Goal: Information Seeking & Learning: Find specific fact

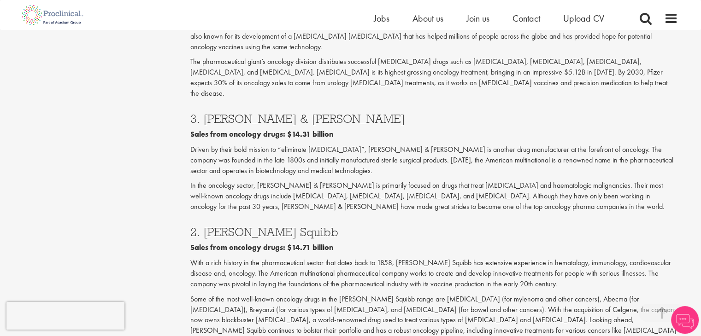
scroll to position [1520, 0]
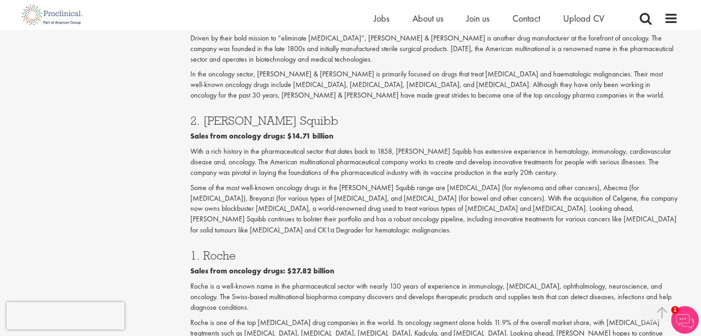
drag, startPoint x: 206, startPoint y: 160, endPoint x: 254, endPoint y: 160, distance: 47.9
click at [254, 249] on h3 "1. Roche" at bounding box center [433, 255] width 487 height 12
copy h3 "Roche"
drag, startPoint x: 247, startPoint y: 160, endPoint x: 199, endPoint y: 162, distance: 47.9
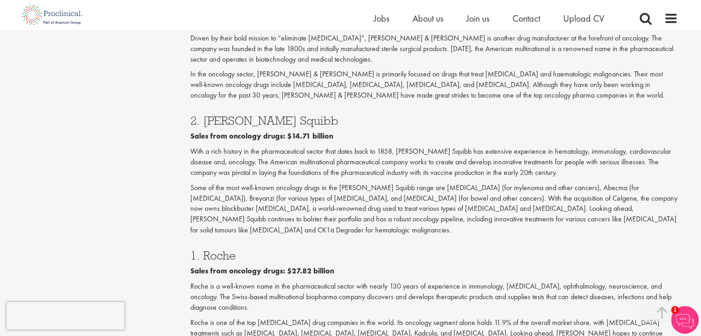
click at [199, 249] on h3 "1. Roche" at bounding box center [433, 255] width 487 height 12
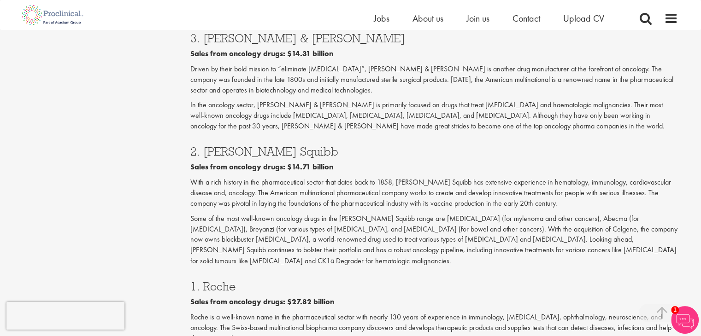
scroll to position [1474, 0]
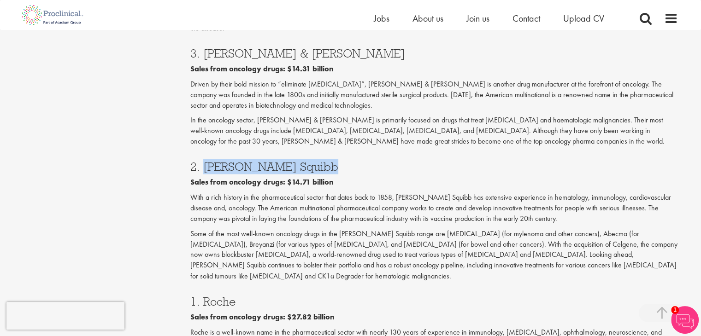
copy h3 "Bristol-Myers Squibb"
drag, startPoint x: 202, startPoint y: 83, endPoint x: 338, endPoint y: 81, distance: 136.4
click at [338, 161] on h3 "2. [PERSON_NAME] Squibb" at bounding box center [433, 167] width 487 height 12
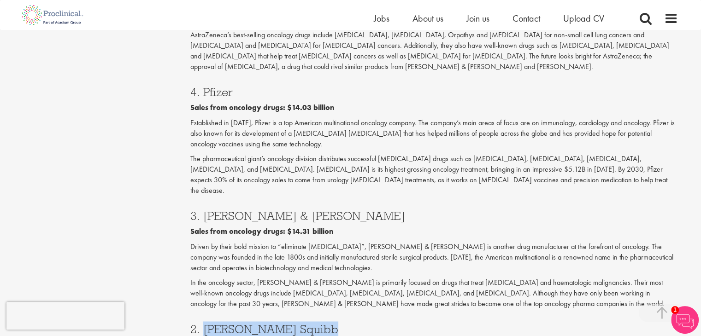
scroll to position [1290, 0]
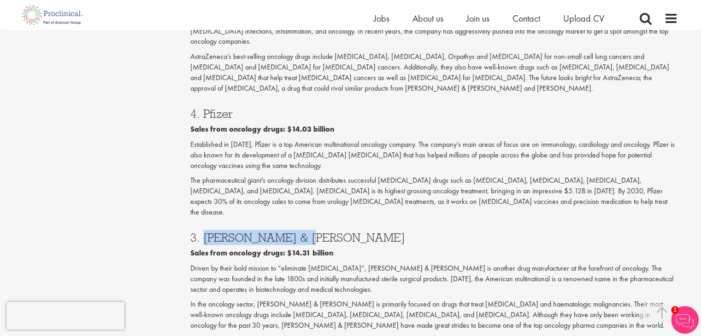
drag, startPoint x: 202, startPoint y: 146, endPoint x: 318, endPoint y: 149, distance: 116.6
click at [318, 232] on h3 "3. [PERSON_NAME] & [PERSON_NAME]" at bounding box center [433, 238] width 487 height 12
copy h3 "Johnson & Johnson"
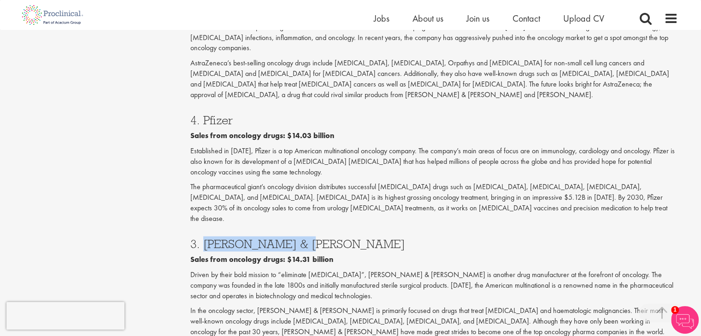
scroll to position [1244, 0]
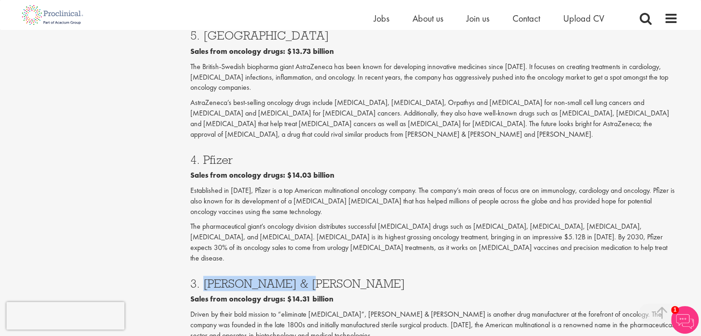
drag, startPoint x: 199, startPoint y: 85, endPoint x: 258, endPoint y: 82, distance: 59.0
click at [258, 154] on h3 "4. Pfizer" at bounding box center [433, 160] width 487 height 12
copy h3 "Pfizer"
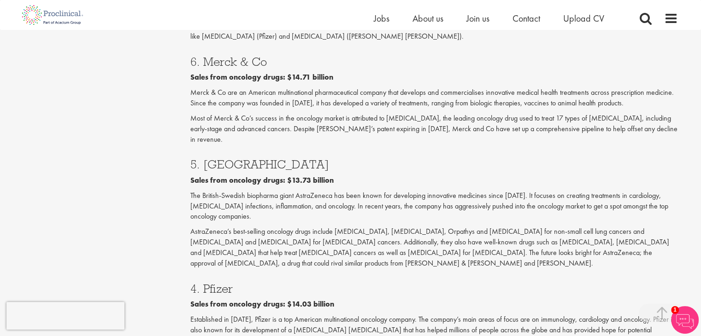
scroll to position [1105, 0]
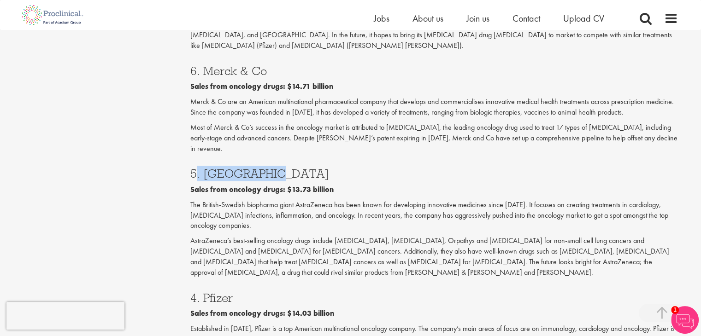
drag, startPoint x: 197, startPoint y: 109, endPoint x: 295, endPoint y: 109, distance: 97.6
click at [295, 168] on h3 "5. [GEOGRAPHIC_DATA]" at bounding box center [433, 174] width 487 height 12
copy h3 ". AstraZeneca"
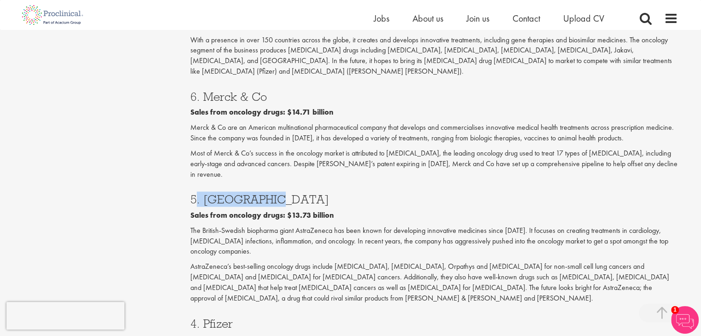
scroll to position [1059, 0]
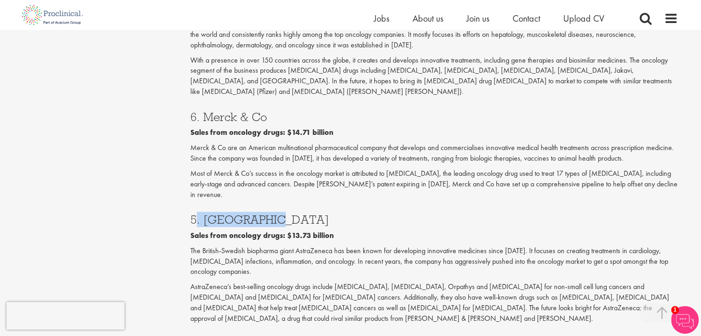
drag, startPoint x: 206, startPoint y: 66, endPoint x: 291, endPoint y: 70, distance: 84.9
click at [291, 111] on h3 "6. Merck & Co" at bounding box center [433, 117] width 487 height 12
copy h3 "Merck & Co"
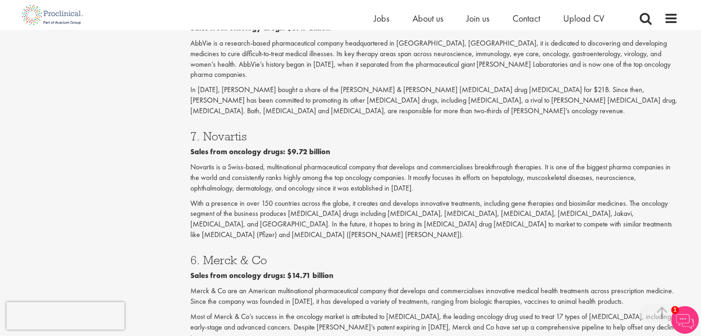
scroll to position [875, 0]
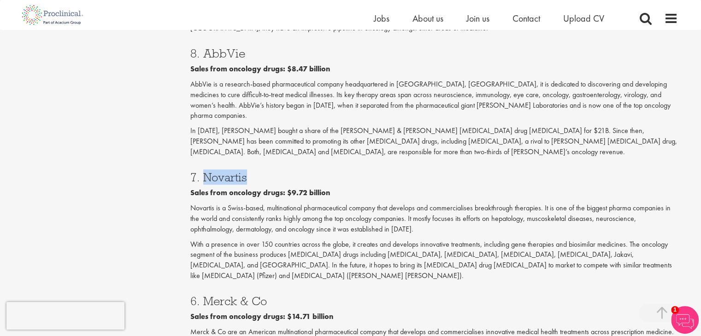
drag, startPoint x: 201, startPoint y: 130, endPoint x: 278, endPoint y: 131, distance: 76.5
click at [284, 171] on h3 "7. Novartis" at bounding box center [433, 177] width 487 height 12
copy h3 "Novartis"
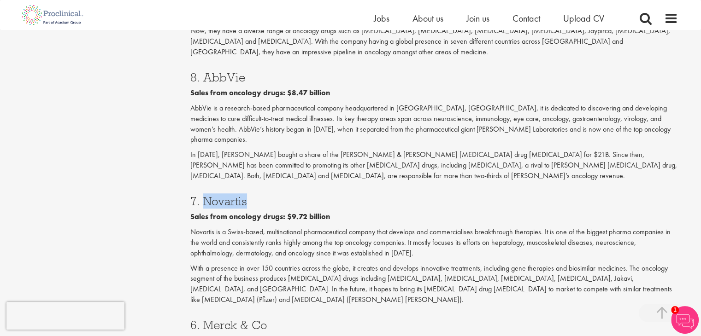
scroll to position [829, 0]
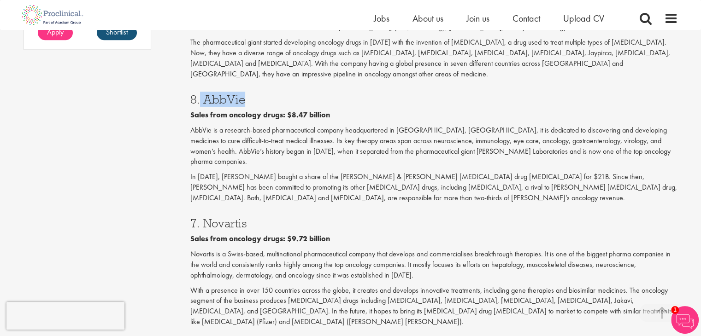
drag, startPoint x: 198, startPoint y: 68, endPoint x: 245, endPoint y: 68, distance: 47.4
click at [245, 94] on h3 "8. AbbVie" at bounding box center [433, 100] width 487 height 12
copy h3 "AbbVie"
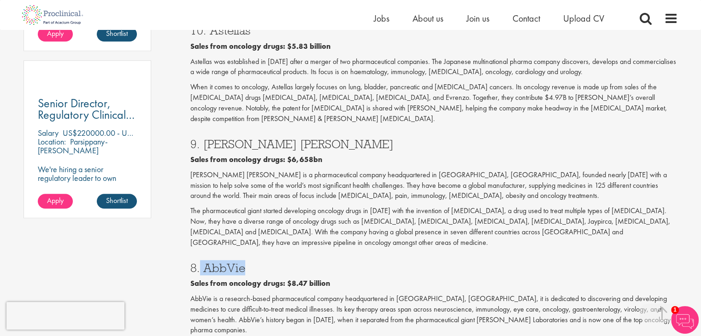
scroll to position [645, 0]
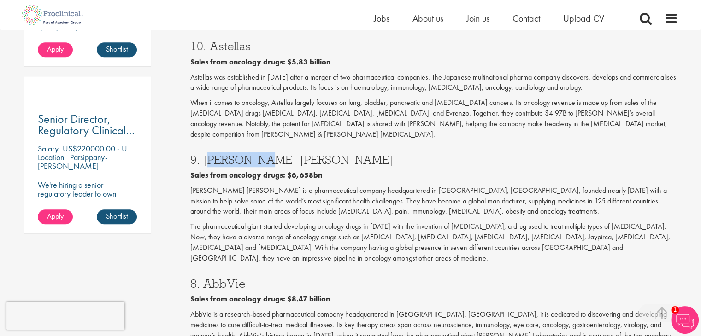
copy h3 "Eli Lilly"
drag, startPoint x: 202, startPoint y: 138, endPoint x: 255, endPoint y: 139, distance: 52.5
click at [255, 154] on h3 "9. [PERSON_NAME] [PERSON_NAME]" at bounding box center [433, 160] width 487 height 12
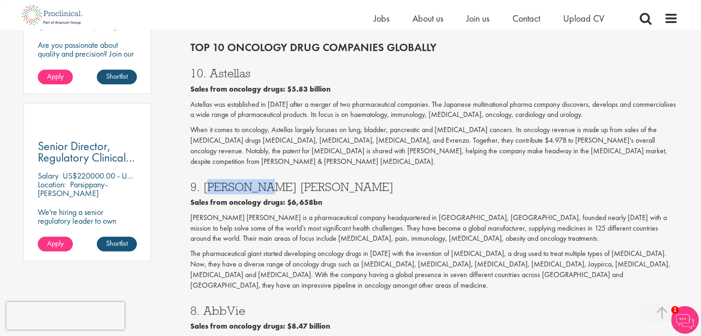
scroll to position [553, 0]
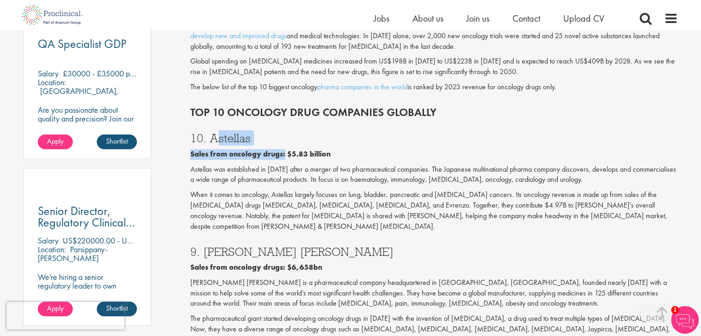
copy div "Astellas Sales from oncology drugs:"
drag, startPoint x: 273, startPoint y: 137, endPoint x: 281, endPoint y: 135, distance: 8.0
click at [281, 136] on div "10. Astellas Sales from oncology drugs: $5.83 billion Astellas was established …" at bounding box center [433, 179] width 501 height 113
click at [266, 132] on h3 "10. Astellas" at bounding box center [433, 138] width 487 height 12
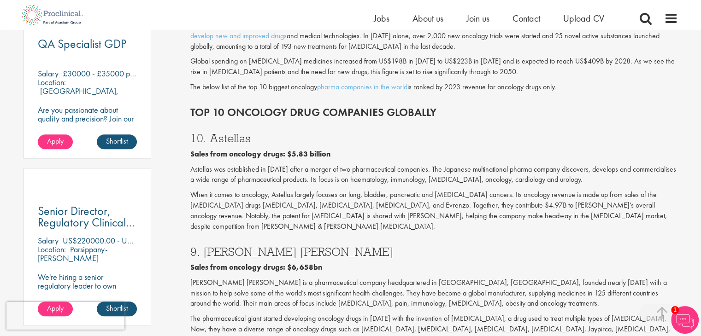
drag, startPoint x: 222, startPoint y: 127, endPoint x: 255, endPoint y: 126, distance: 33.2
click at [255, 132] on h3 "10. Astellas" at bounding box center [433, 138] width 487 height 12
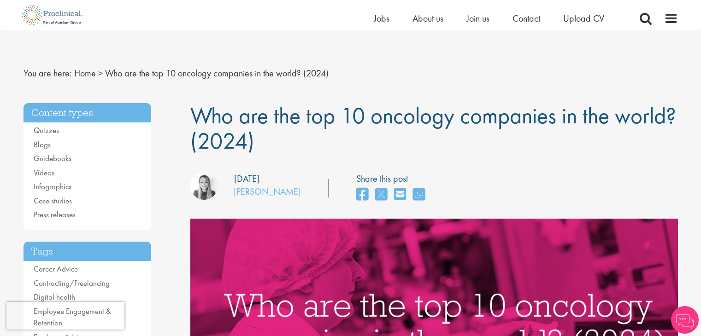
scroll to position [356, 0]
